Goal: Complete application form

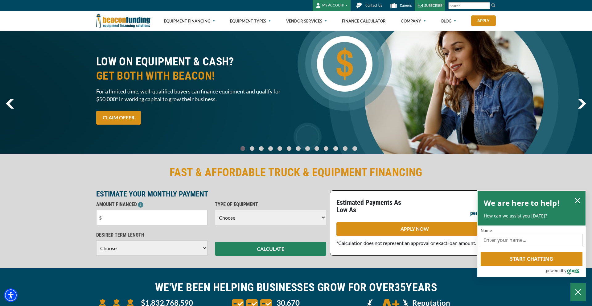
click at [348, 3] on button "MY ACCOUNT" at bounding box center [332, 5] width 38 height 11
click at [332, 19] on link "Login" at bounding box center [337, 18] width 49 height 15
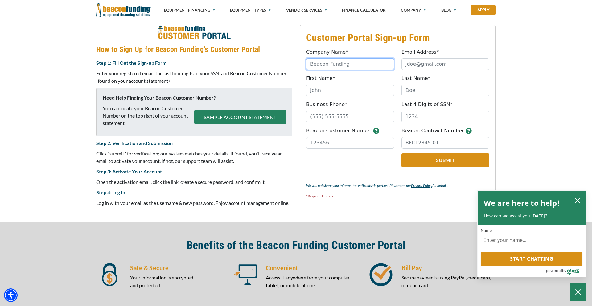
click at [356, 66] on input "Company Name*" at bounding box center [350, 64] width 88 height 12
type input "The Seafarer Group"
click at [406, 62] on input "Email Address*" at bounding box center [446, 64] width 88 height 12
type input "jackoplerk@gmail.com"
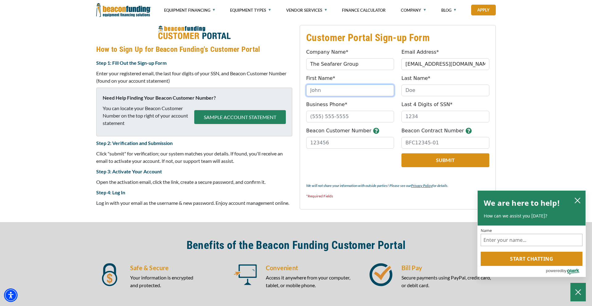
click at [345, 90] on input "First Name*" at bounding box center [350, 90] width 88 height 12
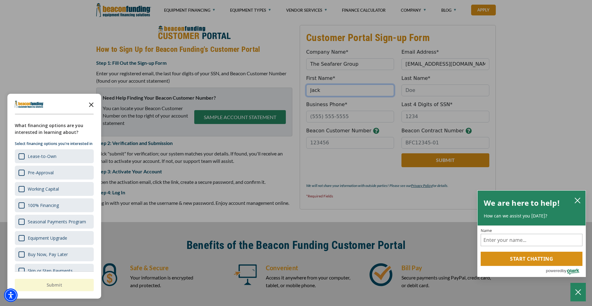
type input "Jack"
click at [90, 100] on icon "Close the survey" at bounding box center [91, 104] width 12 height 12
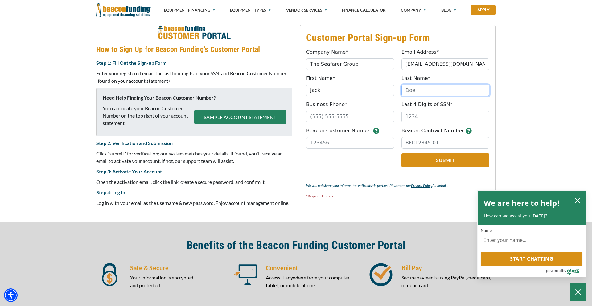
click at [413, 91] on input "Last Name*" at bounding box center [446, 90] width 88 height 12
type input "Klein"
click at [364, 112] on input "Business Phone*" at bounding box center [350, 117] width 88 height 12
type input "("
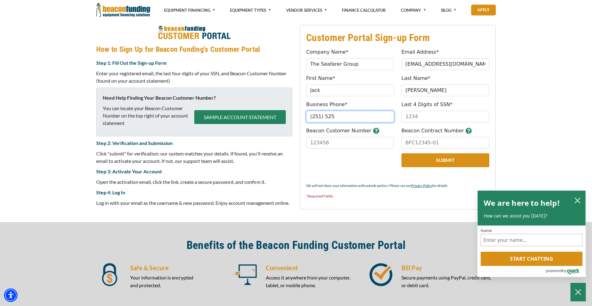
type input "(251) 525-4901"
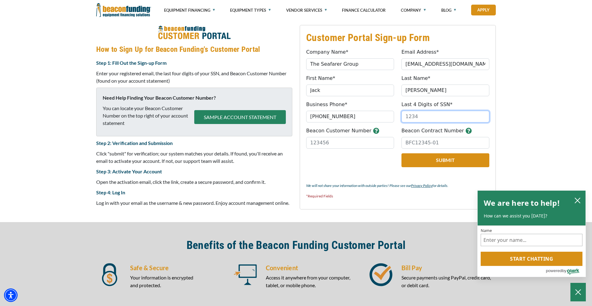
click at [408, 117] on input "Last 4 Digits of SSN*" at bounding box center [446, 117] width 88 height 12
type input "6820"
click at [374, 141] on input "Beacon Customer Number" at bounding box center [350, 143] width 88 height 12
click at [410, 144] on input "Beacon Contract Number" at bounding box center [446, 143] width 88 height 12
paste input "BFC20192-01"
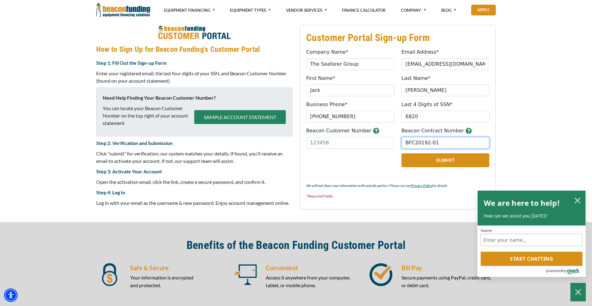
type input "BFC20192-01"
click at [323, 146] on input "Beacon Customer Number" at bounding box center [350, 143] width 88 height 12
paste input "33285"
type input "33285"
click at [420, 162] on button "Submit" at bounding box center [446, 160] width 88 height 14
